Goal: Check status: Check status

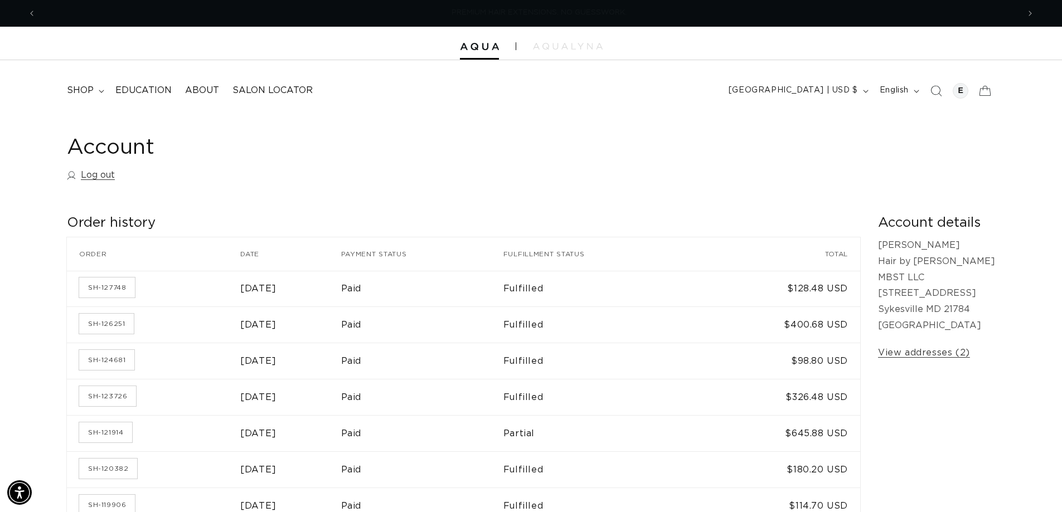
scroll to position [0, 983]
click at [121, 285] on link "SH-127748" at bounding box center [107, 288] width 56 height 20
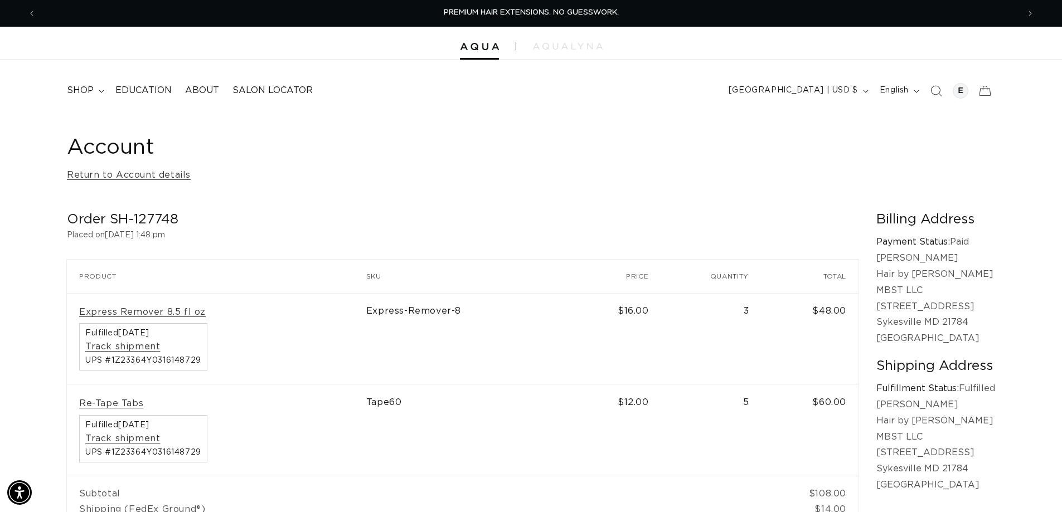
click at [626, 132] on div "Account Return to Account details Order SH-127748 Placed on [DATE] 1:48 pm Orde…" at bounding box center [531, 350] width 1062 height 473
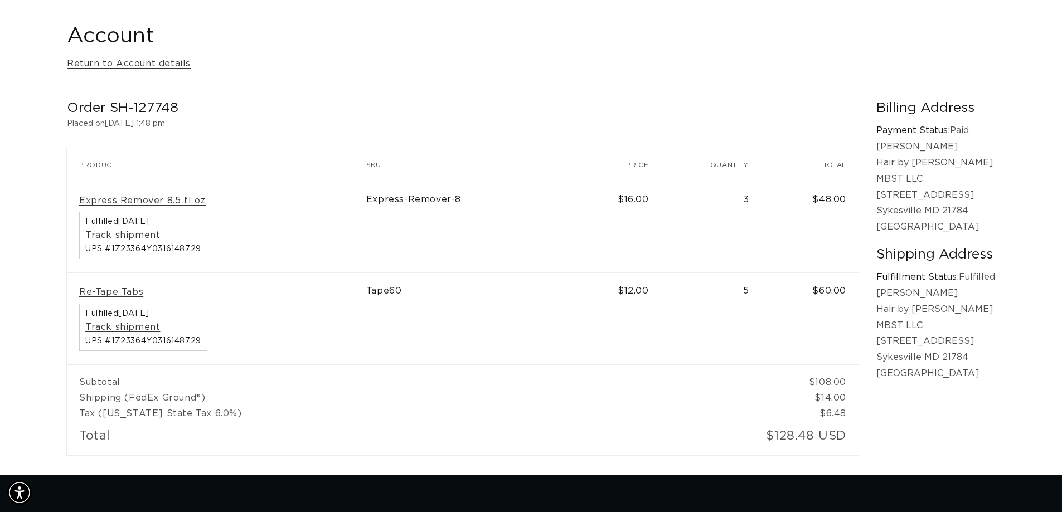
click at [579, 140] on div "Order SH-127748 Placed on [DATE] 1:48 pm Order SH-127748 Product SKU Price Quan…" at bounding box center [471, 278] width 809 height 356
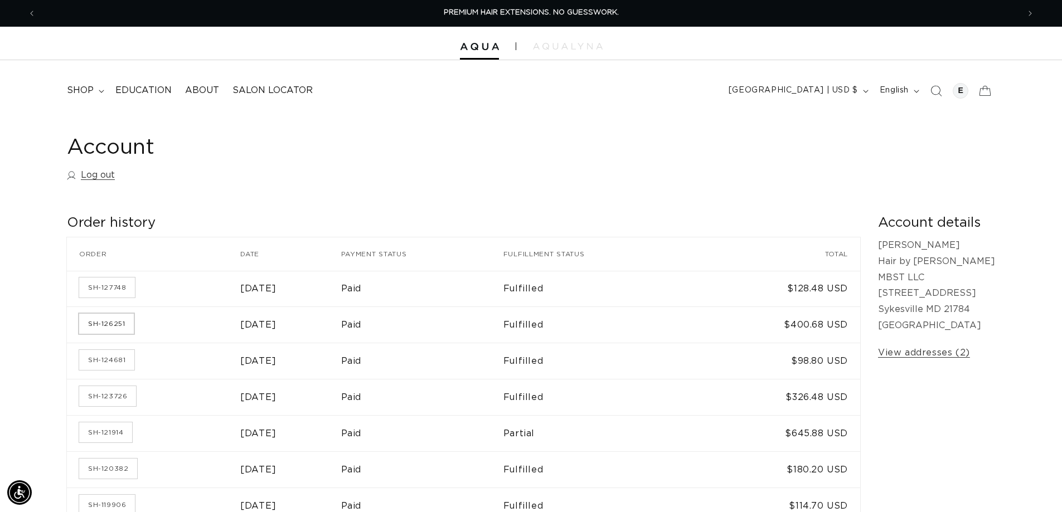
click at [102, 323] on link "SH-126251" at bounding box center [106, 324] width 55 height 20
